Goal: Book appointment/travel/reservation

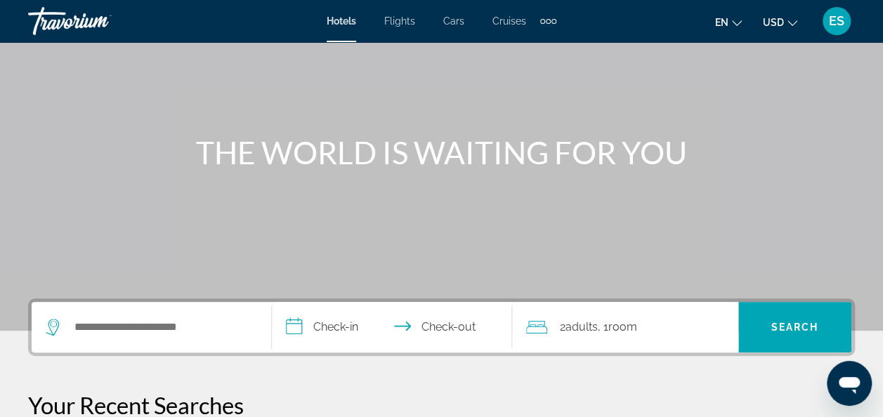
scroll to position [94, 0]
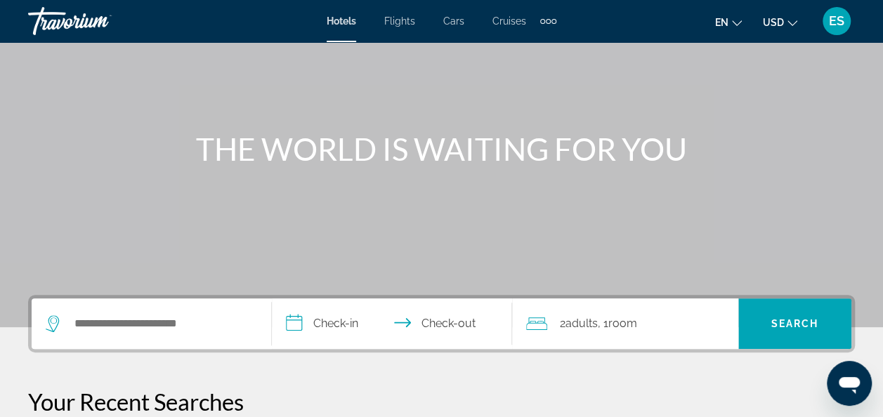
click at [410, 18] on span "Flights" at bounding box center [399, 20] width 31 height 11
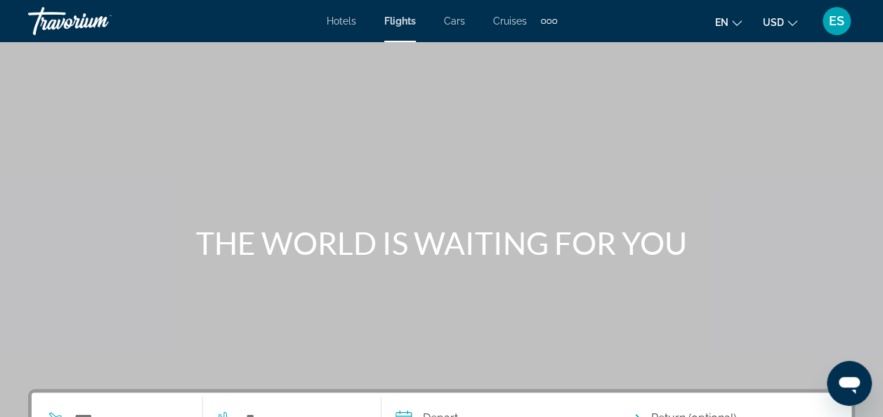
click at [343, 18] on span "Hotels" at bounding box center [341, 20] width 29 height 11
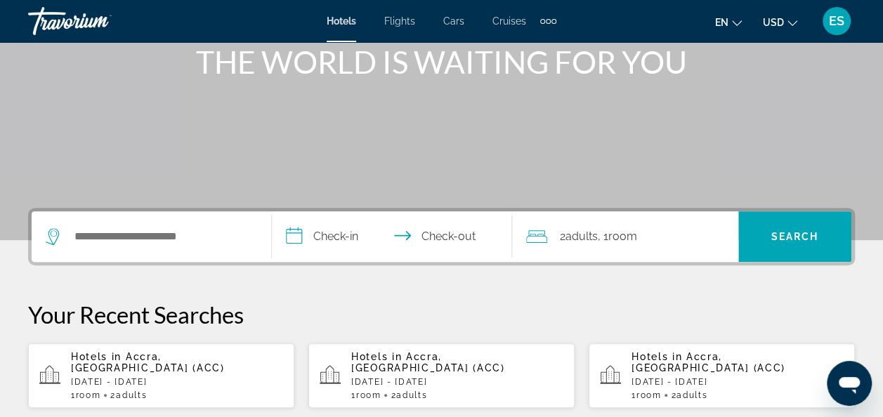
scroll to position [185, 0]
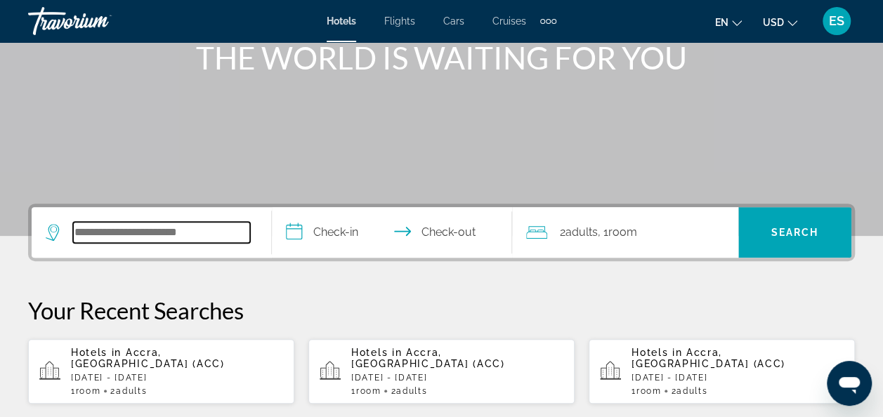
click at [194, 229] on input "Search hotel destination" at bounding box center [161, 232] width 177 height 21
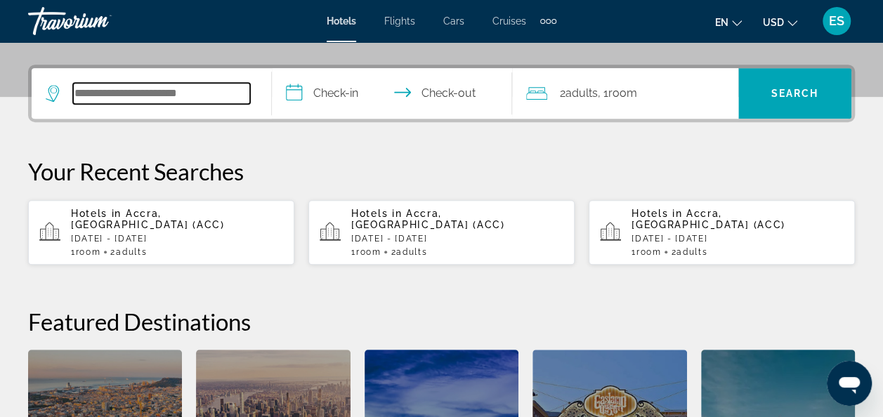
scroll to position [343, 0]
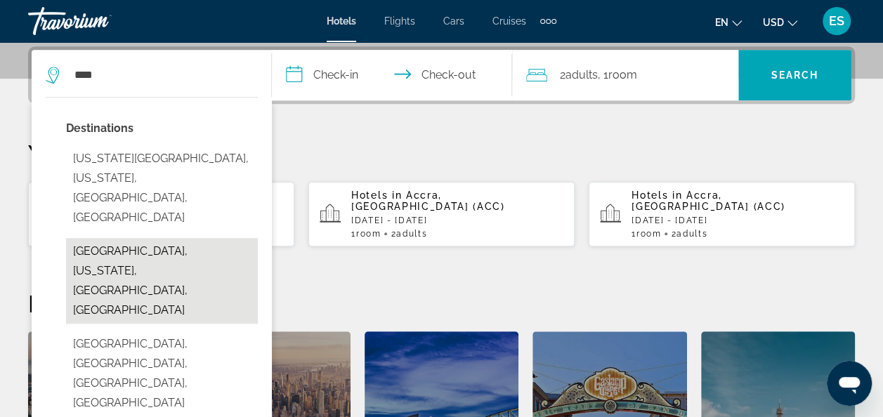
click at [178, 238] on button "[GEOGRAPHIC_DATA], [US_STATE], [GEOGRAPHIC_DATA], [GEOGRAPHIC_DATA]" at bounding box center [162, 281] width 192 height 86
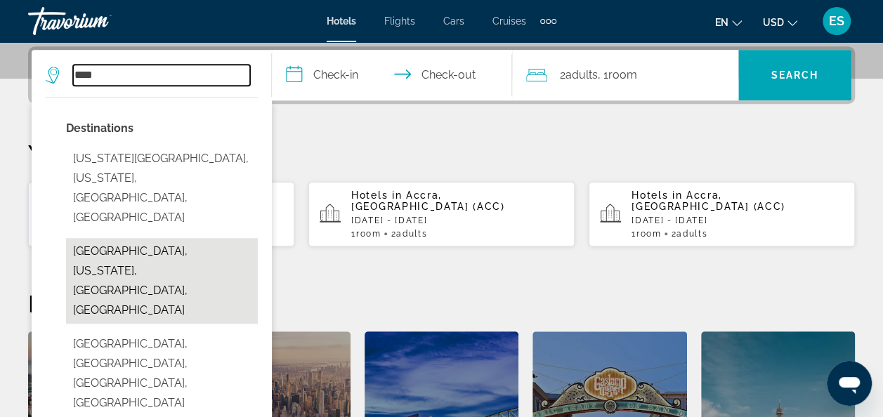
type input "**********"
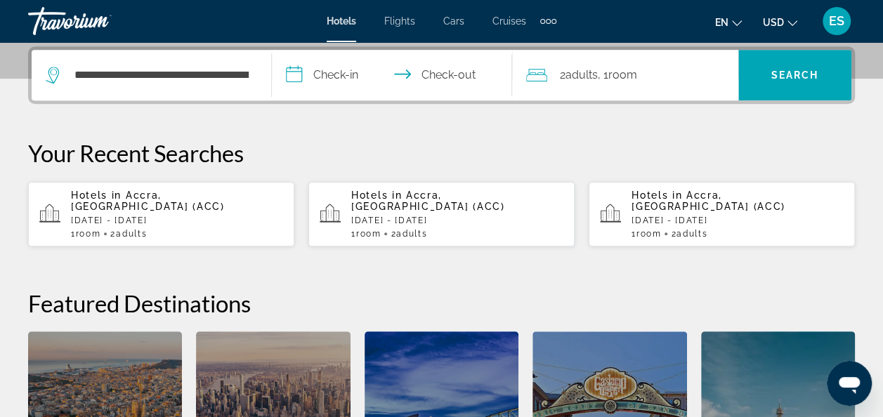
click at [360, 81] on input "**********" at bounding box center [395, 77] width 246 height 55
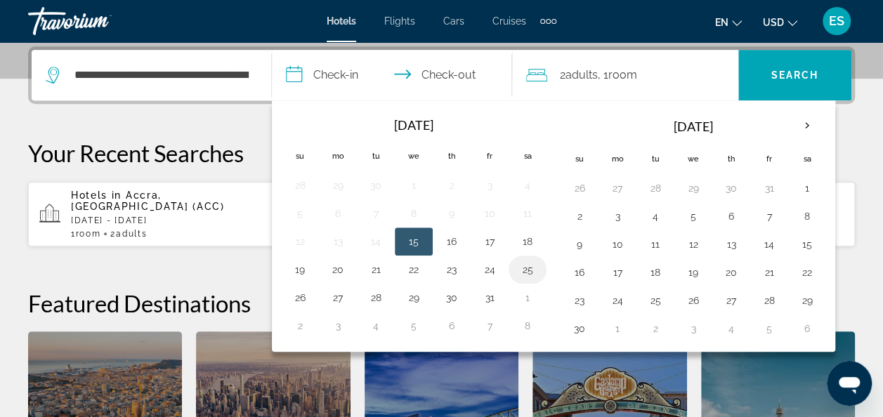
click at [525, 274] on button "25" at bounding box center [527, 270] width 22 height 20
click at [413, 242] on button "15" at bounding box center [413, 242] width 22 height 20
type input "**********"
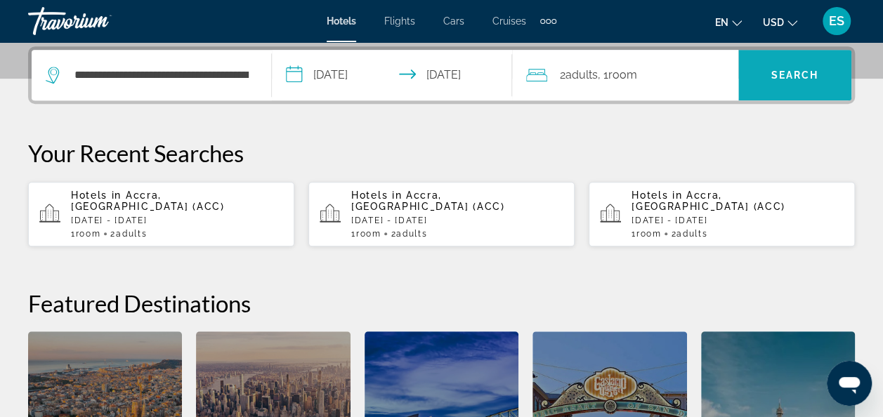
click at [803, 83] on span "Search" at bounding box center [794, 75] width 113 height 34
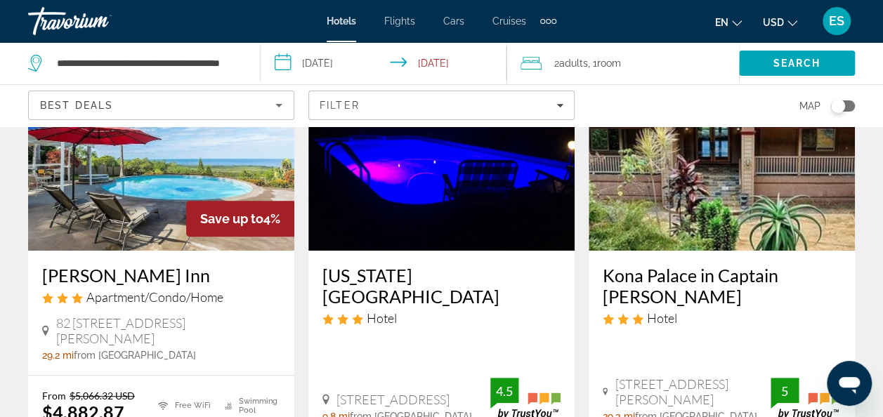
scroll to position [149, 0]
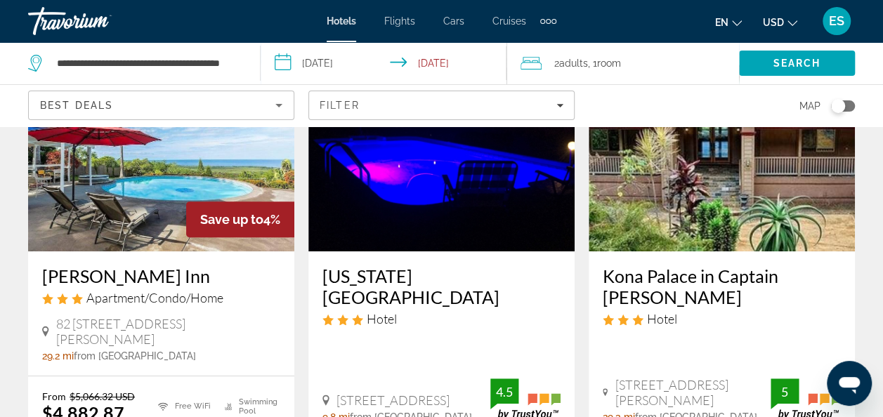
click at [469, 215] on img "Main content" at bounding box center [441, 139] width 266 height 225
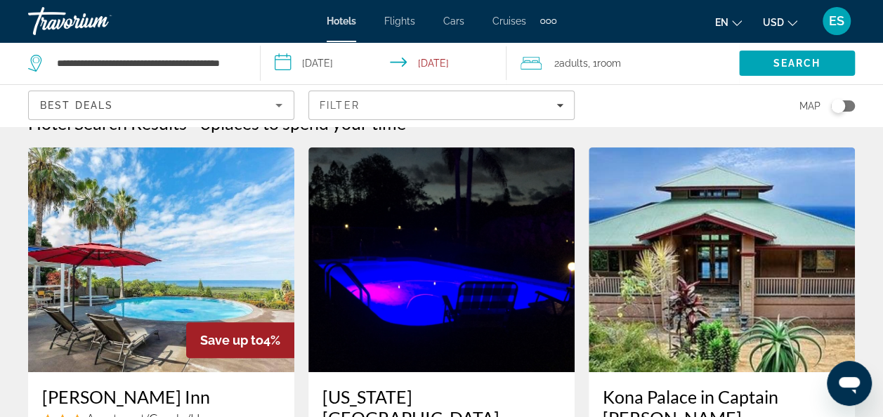
scroll to position [62, 0]
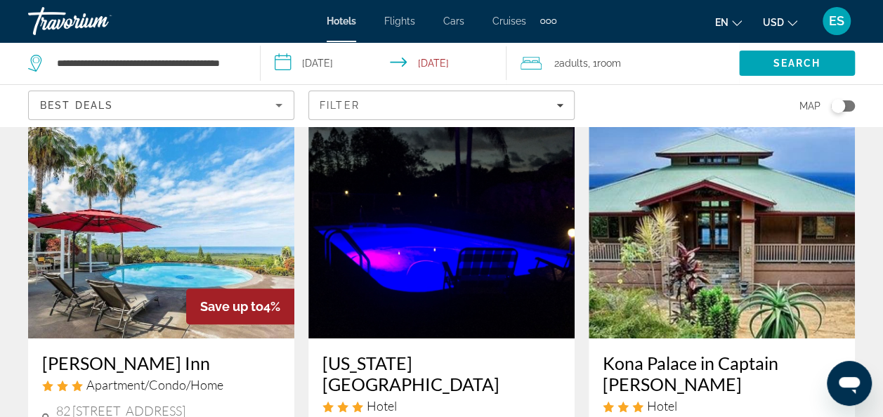
click at [173, 212] on img "Main content" at bounding box center [161, 226] width 266 height 225
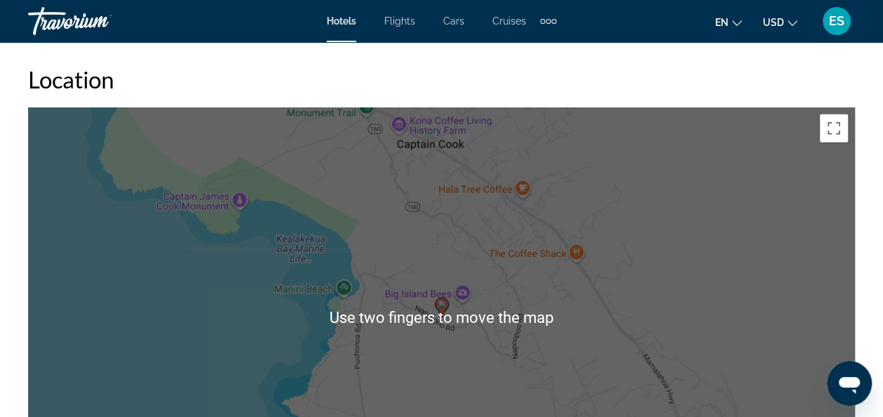
scroll to position [1553, 0]
